Goal: Find specific page/section: Find specific page/section

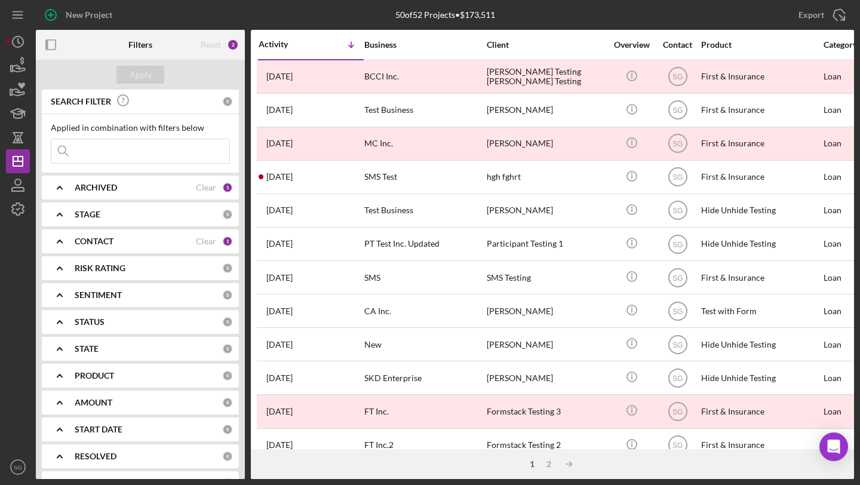
click at [89, 153] on input at bounding box center [140, 151] width 178 height 24
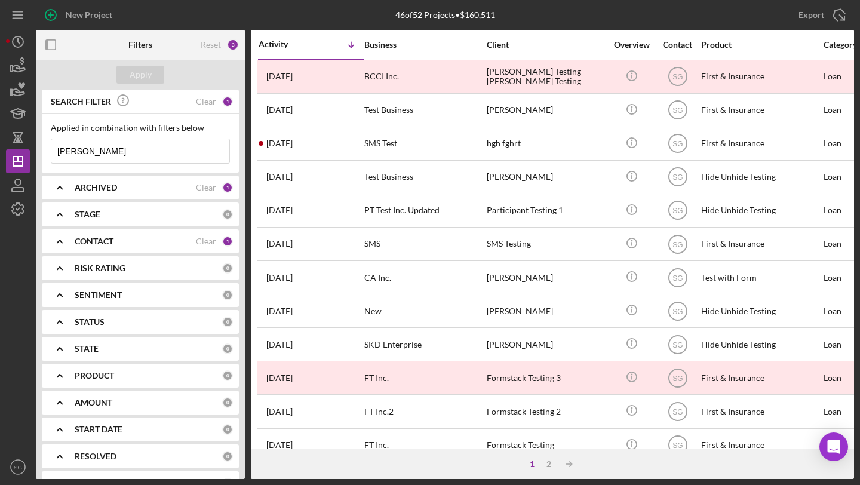
click at [109, 156] on input "[PERSON_NAME]" at bounding box center [140, 151] width 178 height 24
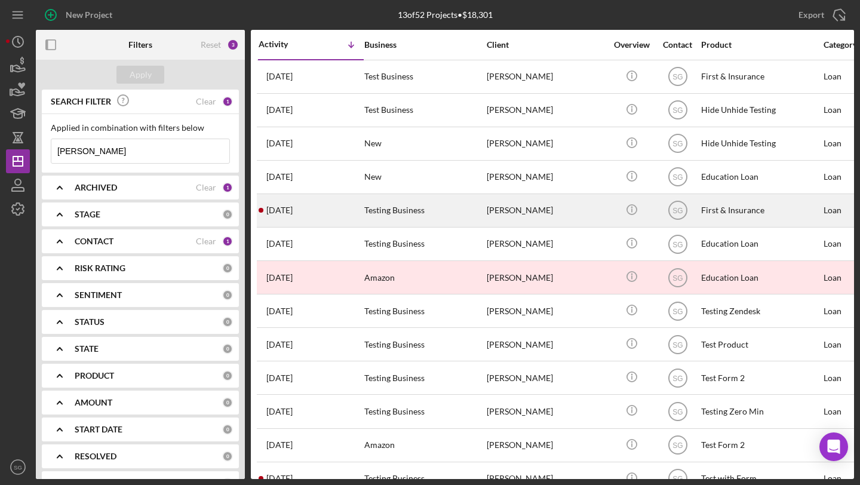
type input "[PERSON_NAME]"
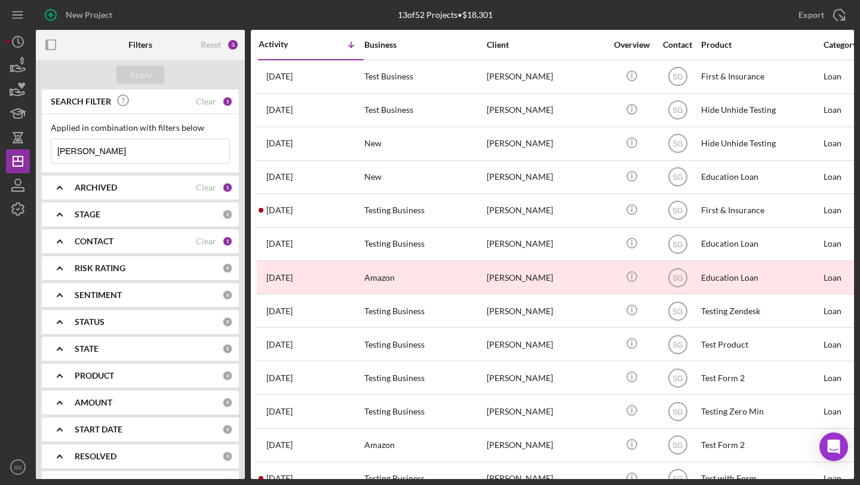
click at [3, 71] on div "New Project 13 of 52 Projects • $18,301 Export Icon/Export Filters Reset 3 Appl…" at bounding box center [430, 242] width 860 height 485
click at [14, 68] on icon "button" at bounding box center [18, 66] width 30 height 30
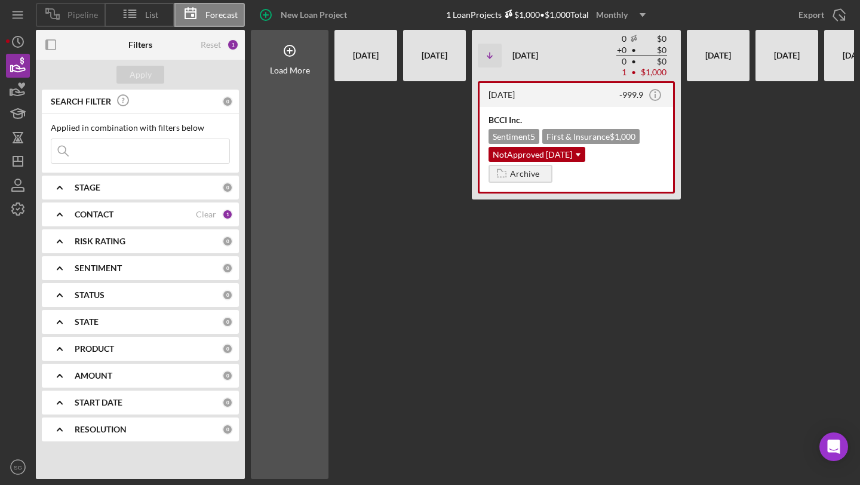
click at [62, 17] on icon at bounding box center [53, 14] width 30 height 30
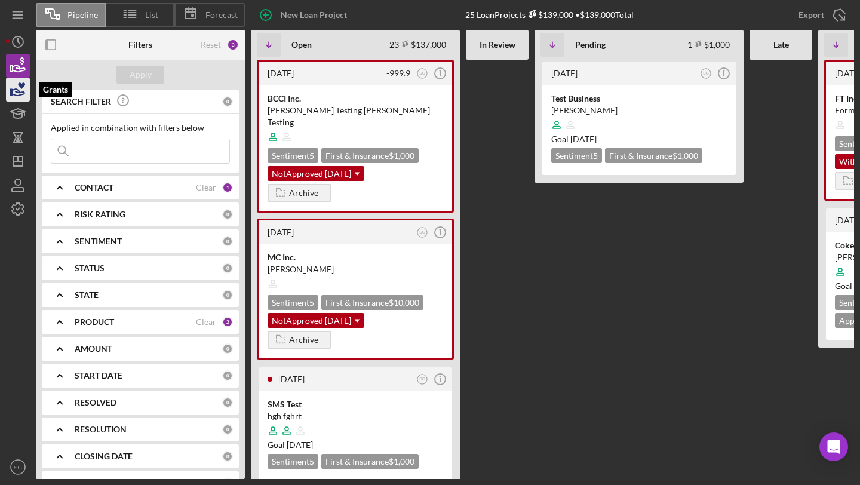
click at [17, 91] on icon "button" at bounding box center [18, 90] width 30 height 30
